Goal: Information Seeking & Learning: Learn about a topic

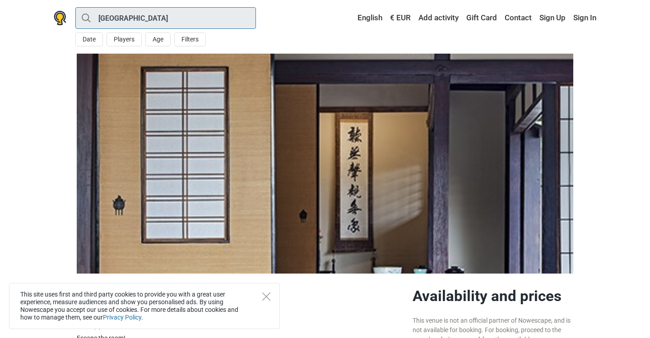
click at [155, 28] on input "[GEOGRAPHIC_DATA]" at bounding box center [165, 18] width 181 height 22
type input "[GEOGRAPHIC_DATA]"
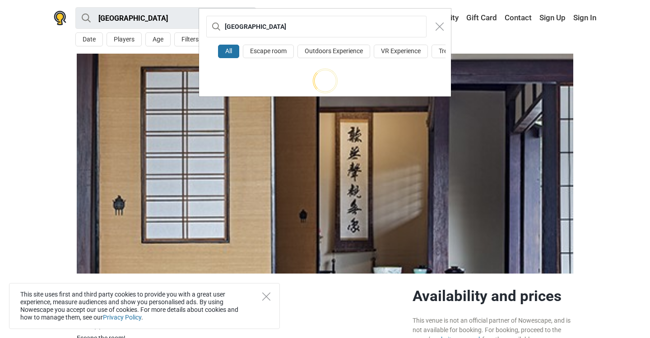
click at [76, 18] on div "London All Escape room Outdoors Experience VR Experience Treasure [PERSON_NAME]" at bounding box center [325, 169] width 650 height 338
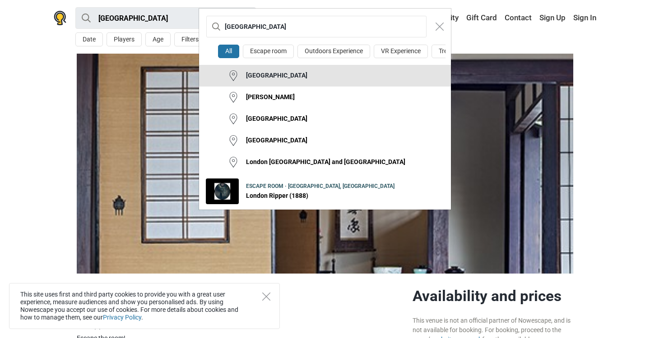
click at [310, 72] on button "[GEOGRAPHIC_DATA]" at bounding box center [325, 76] width 252 height 22
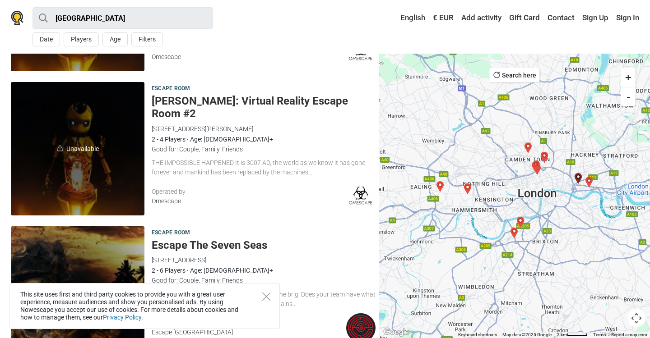
scroll to position [186, 0]
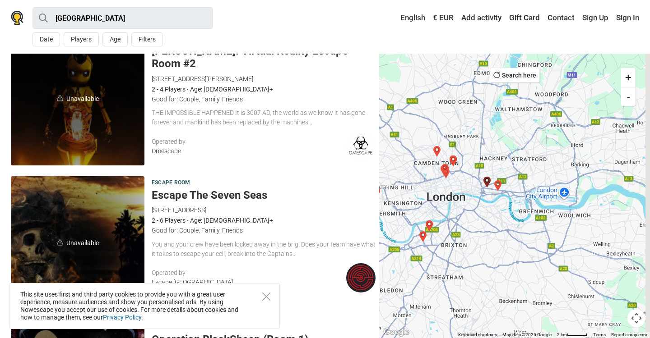
drag, startPoint x: 560, startPoint y: 194, endPoint x: 468, endPoint y: 198, distance: 93.0
click at [468, 198] on div at bounding box center [514, 196] width 271 height 285
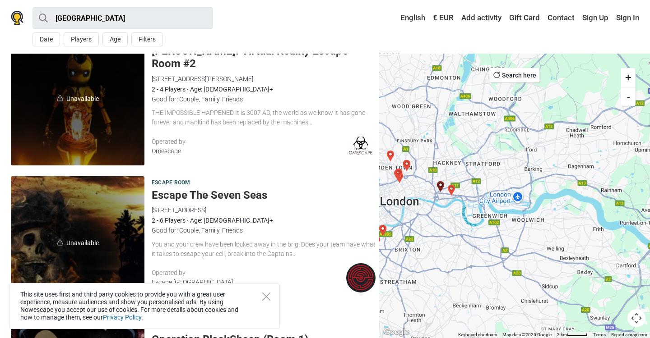
drag, startPoint x: 464, startPoint y: 172, endPoint x: 509, endPoint y: 172, distance: 44.7
click at [509, 172] on div at bounding box center [514, 196] width 271 height 285
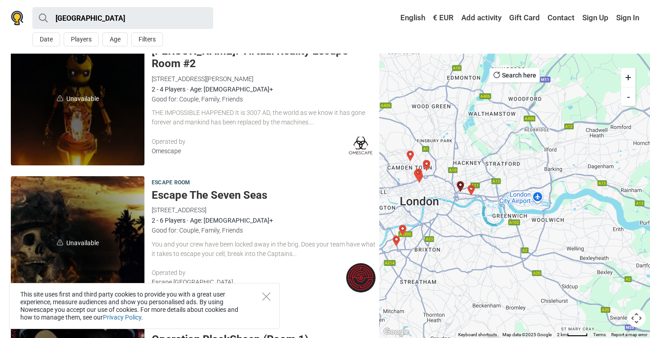
click at [517, 74] on button "Search here" at bounding box center [515, 75] width 50 height 14
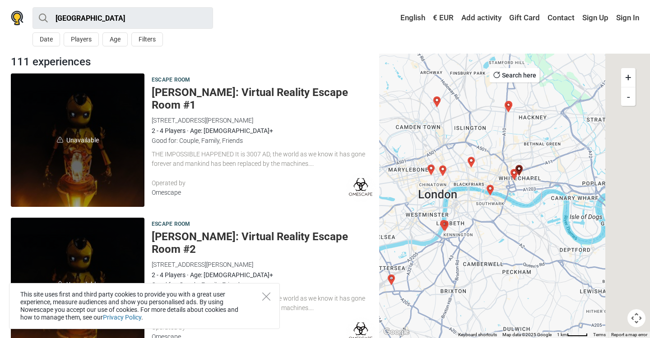
drag, startPoint x: 580, startPoint y: 148, endPoint x: 512, endPoint y: 148, distance: 68.1
click at [513, 148] on div at bounding box center [514, 196] width 271 height 285
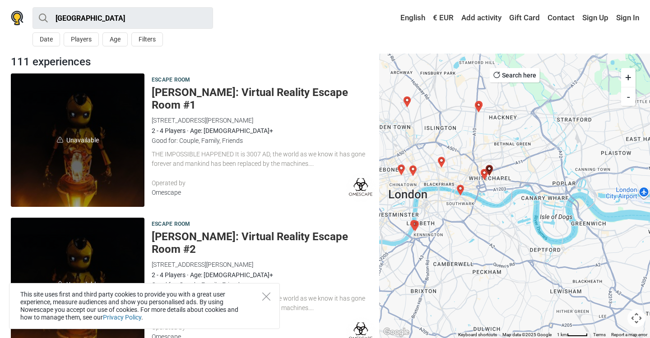
click at [521, 74] on button "Search here" at bounding box center [515, 75] width 50 height 14
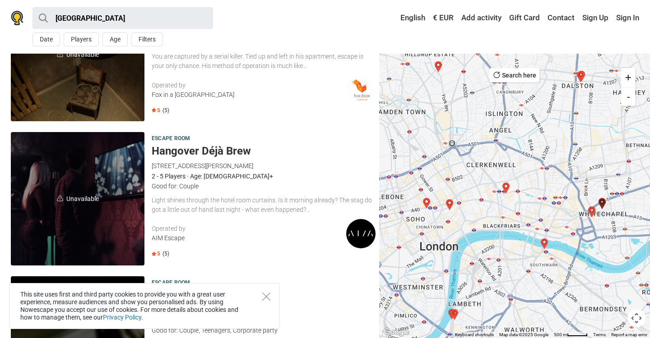
scroll to position [584, 0]
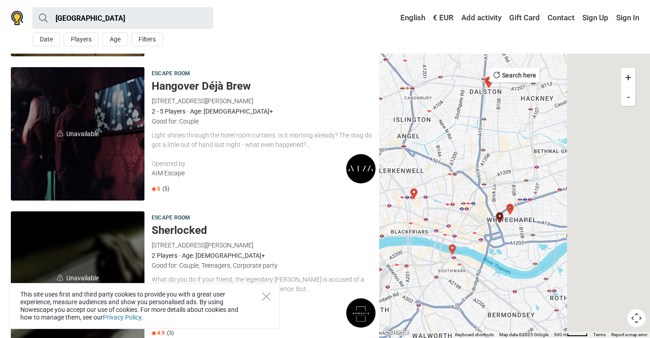
drag, startPoint x: 622, startPoint y: 233, endPoint x: 508, endPoint y: 240, distance: 113.9
click at [508, 240] on div at bounding box center [514, 196] width 271 height 285
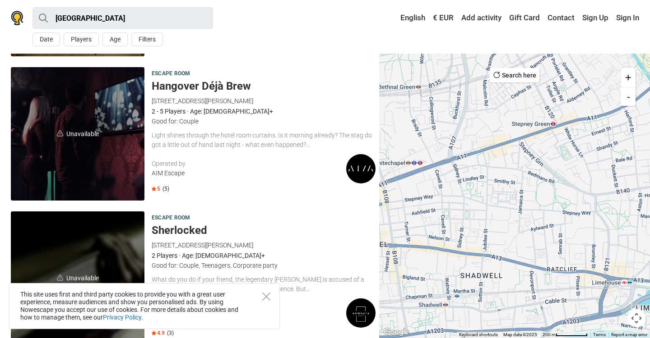
click at [513, 79] on button "Search here" at bounding box center [515, 75] width 50 height 14
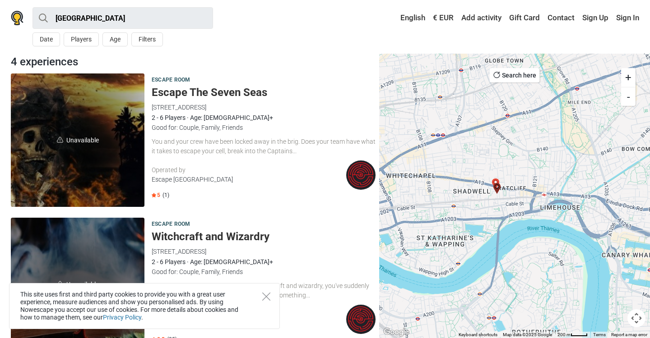
drag, startPoint x: 468, startPoint y: 145, endPoint x: 444, endPoint y: 248, distance: 105.5
click at [444, 248] on div at bounding box center [514, 196] width 271 height 285
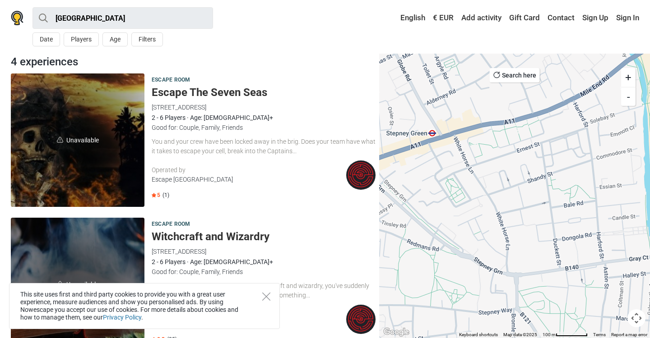
drag, startPoint x: 500, startPoint y: 161, endPoint x: 502, endPoint y: 237, distance: 76.3
click at [502, 237] on div at bounding box center [514, 196] width 271 height 285
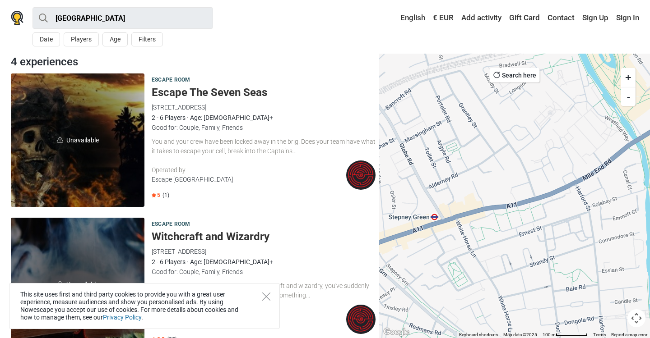
click at [510, 78] on button "Search here" at bounding box center [515, 75] width 50 height 14
